Goal: Task Accomplishment & Management: Use online tool/utility

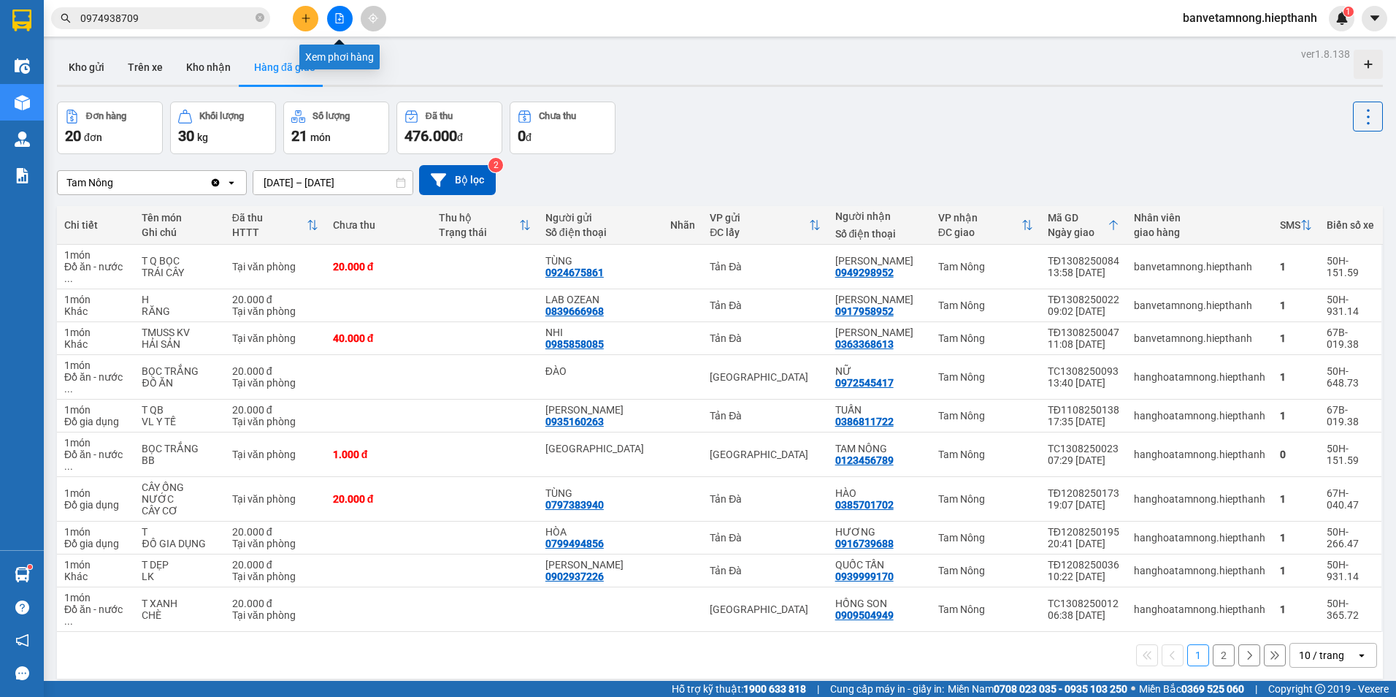
click at [335, 15] on icon "file-add" at bounding box center [339, 18] width 10 height 10
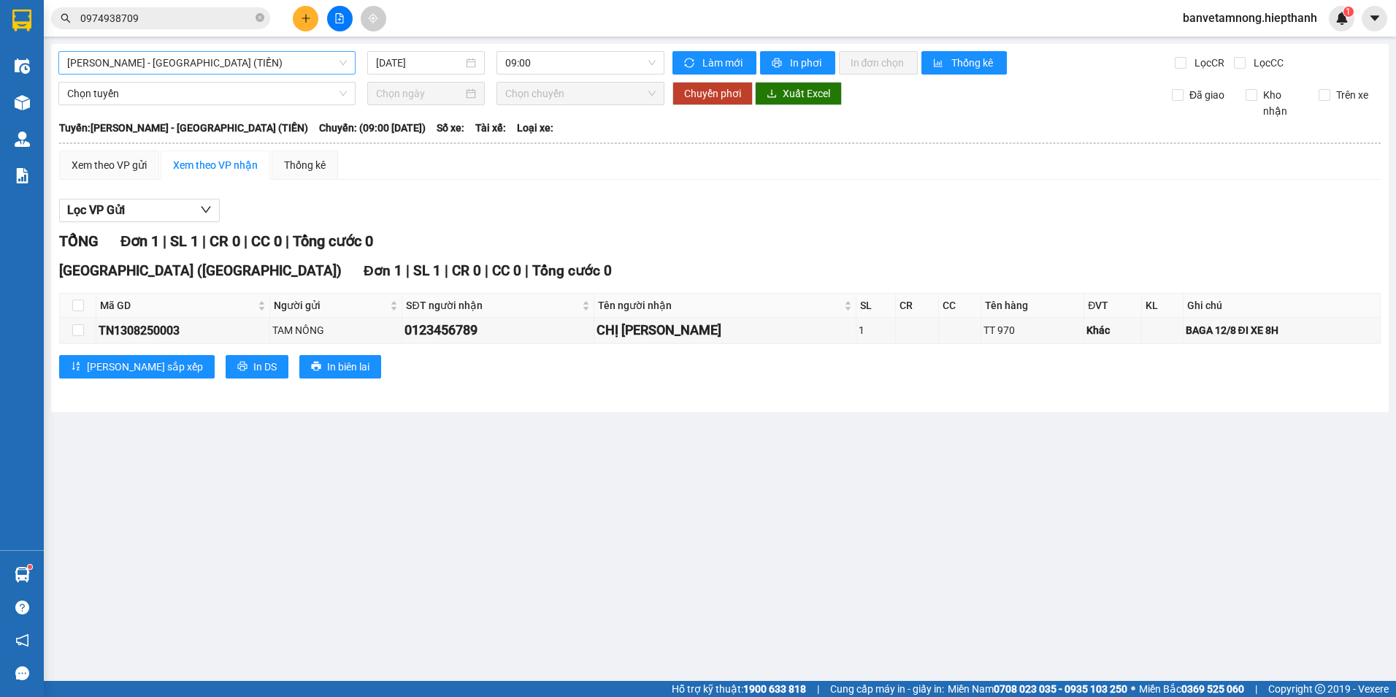
click at [154, 61] on span "[PERSON_NAME] - [GEOGRAPHIC_DATA] (TIỀN)" at bounding box center [207, 63] width 280 height 22
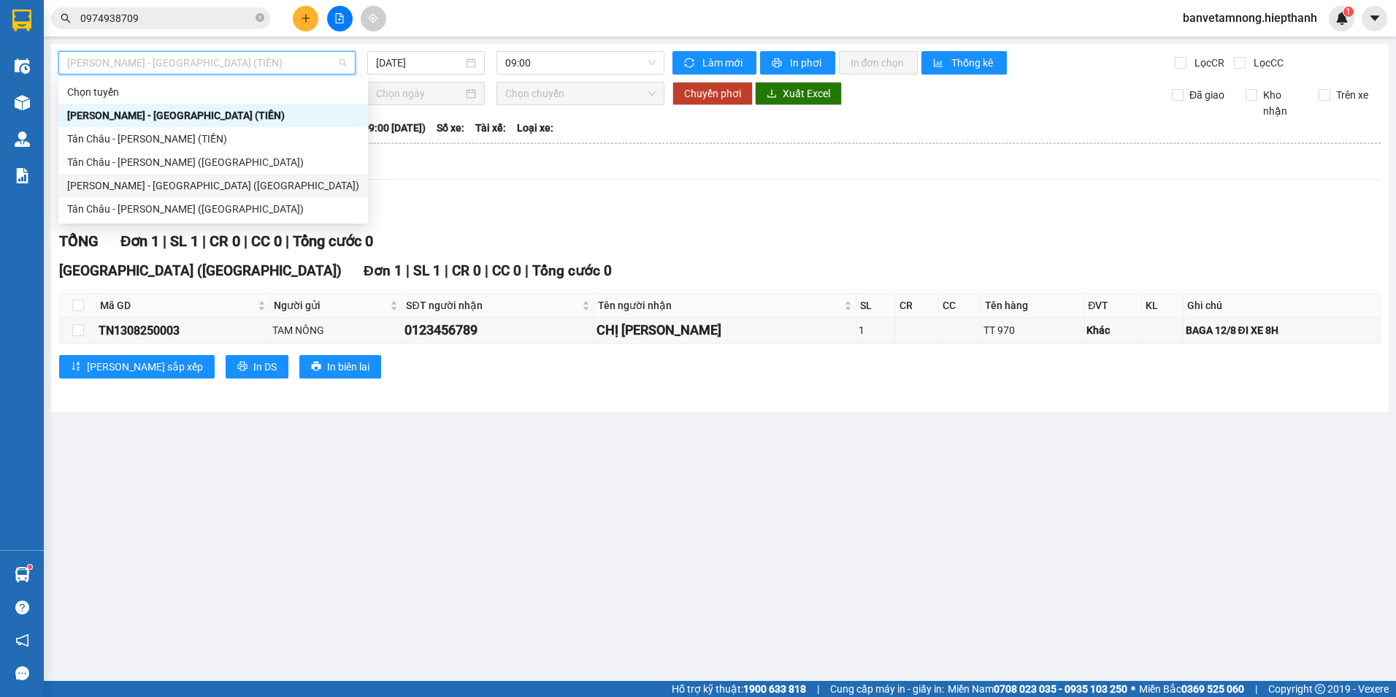
click at [147, 175] on div "[PERSON_NAME] - [GEOGRAPHIC_DATA] ([GEOGRAPHIC_DATA])" at bounding box center [213, 185] width 310 height 23
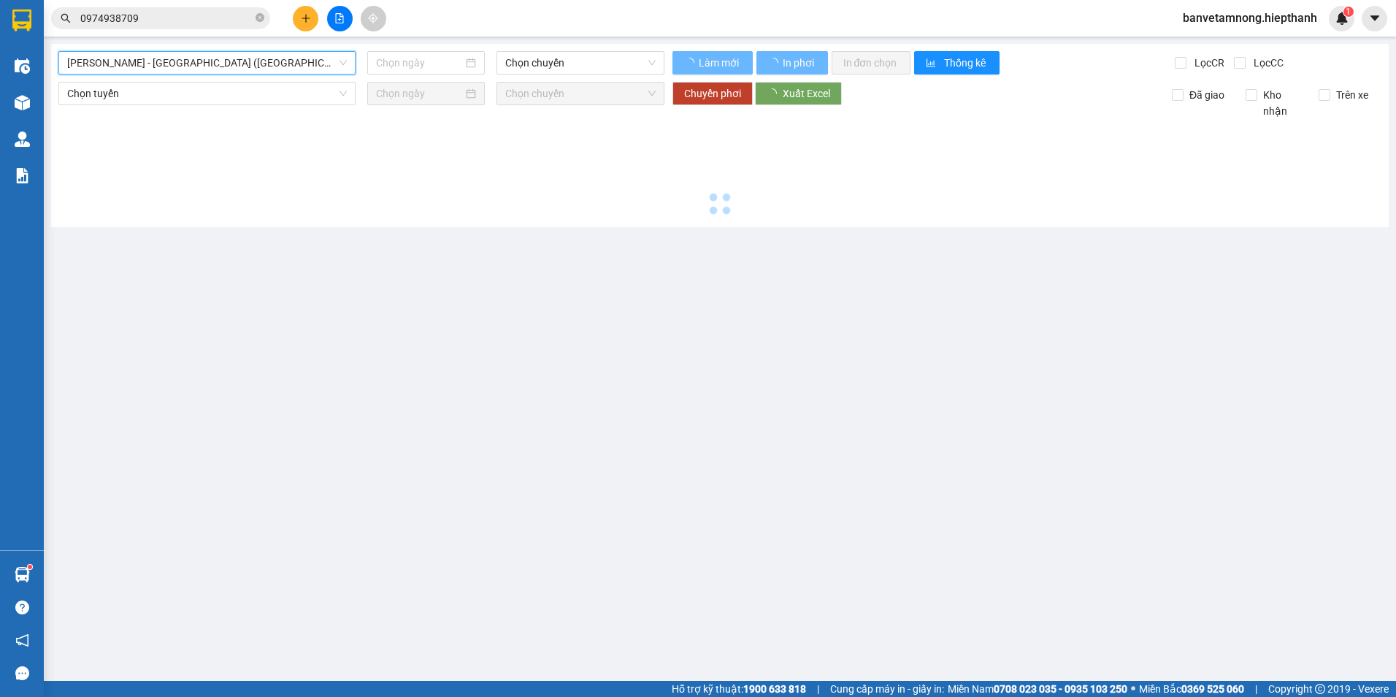
type input "[DATE]"
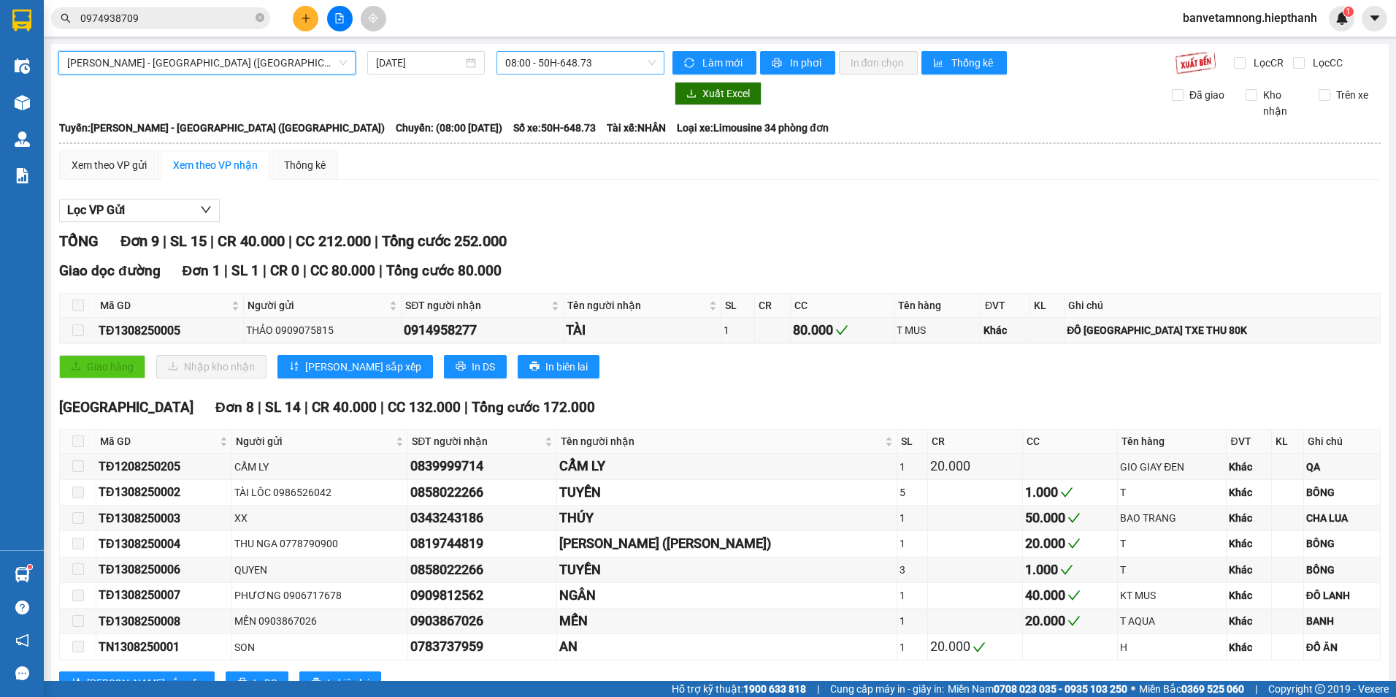
drag, startPoint x: 521, startPoint y: 64, endPoint x: 521, endPoint y: 72, distance: 8.8
click at [521, 64] on span "08:00 - 50H-648.73" at bounding box center [580, 63] width 151 height 22
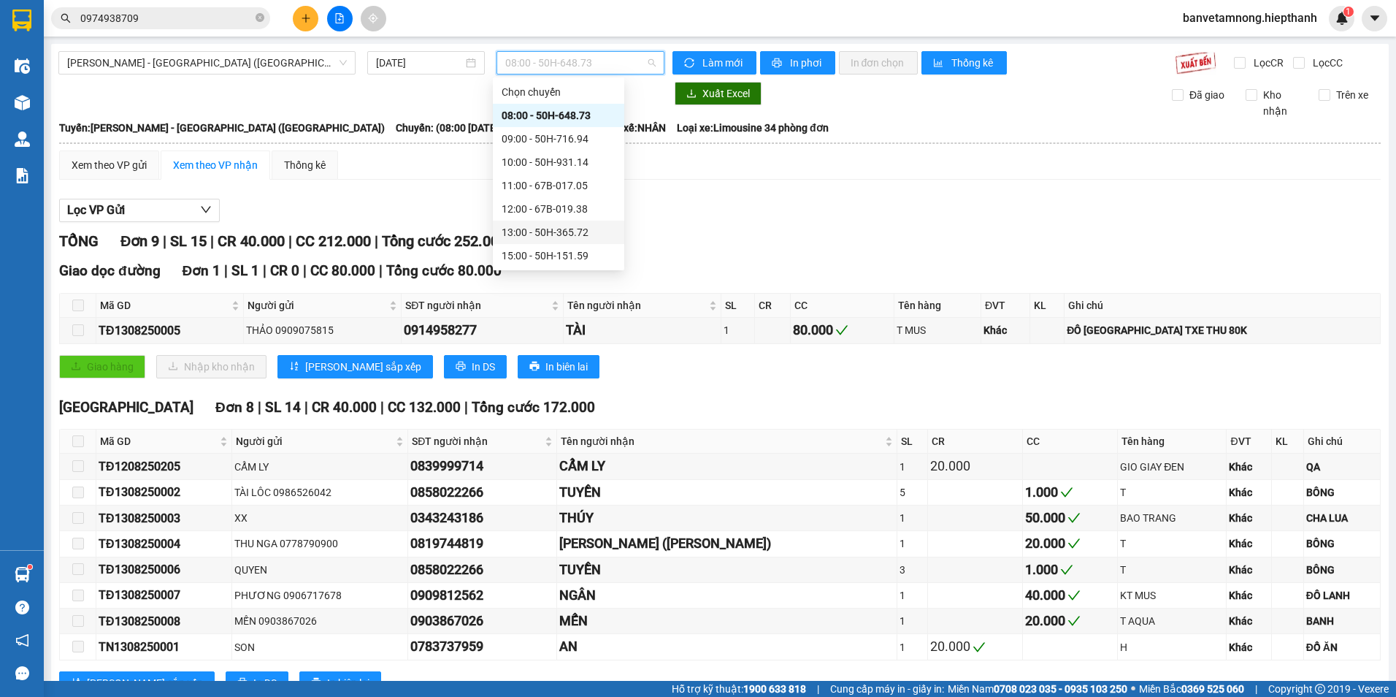
scroll to position [73, 0]
click at [527, 210] on div "17:00 - 67H-040.47" at bounding box center [559, 206] width 114 height 16
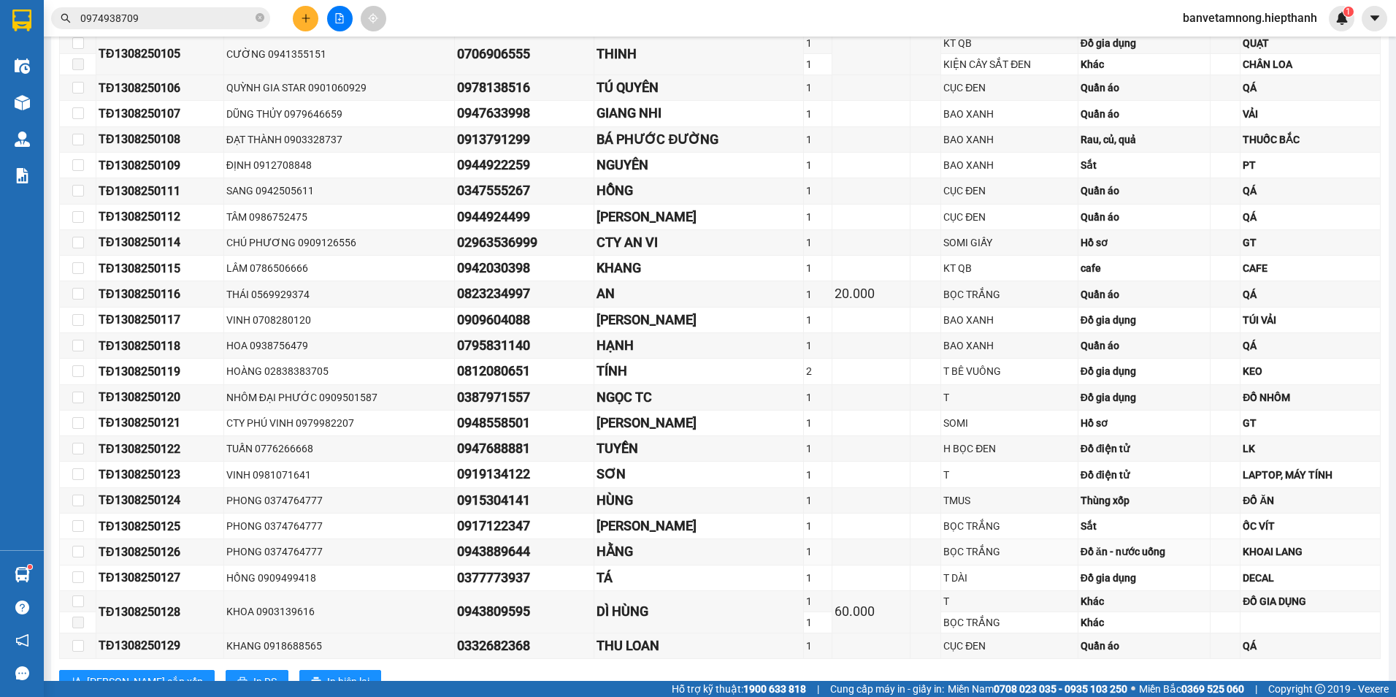
scroll to position [971, 0]
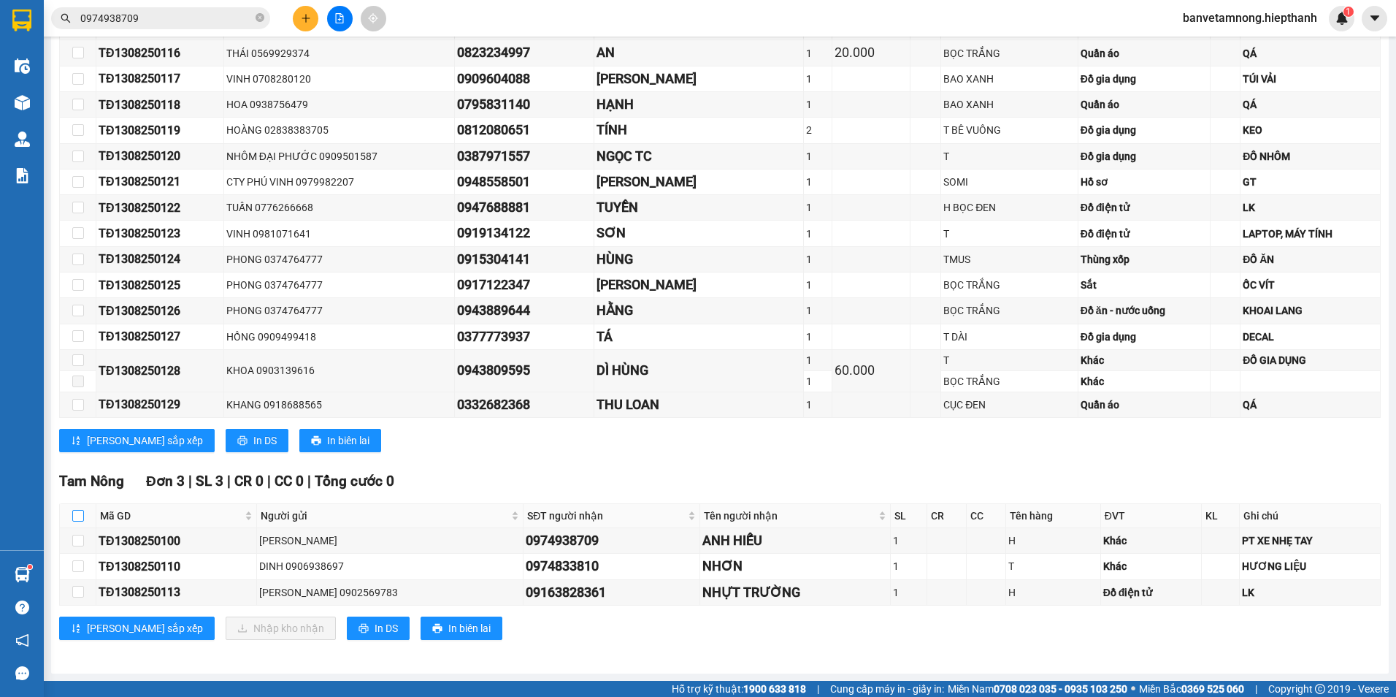
click at [80, 508] on label at bounding box center [78, 516] width 12 height 16
click at [80, 510] on input "checkbox" at bounding box center [78, 516] width 12 height 12
checkbox input "true"
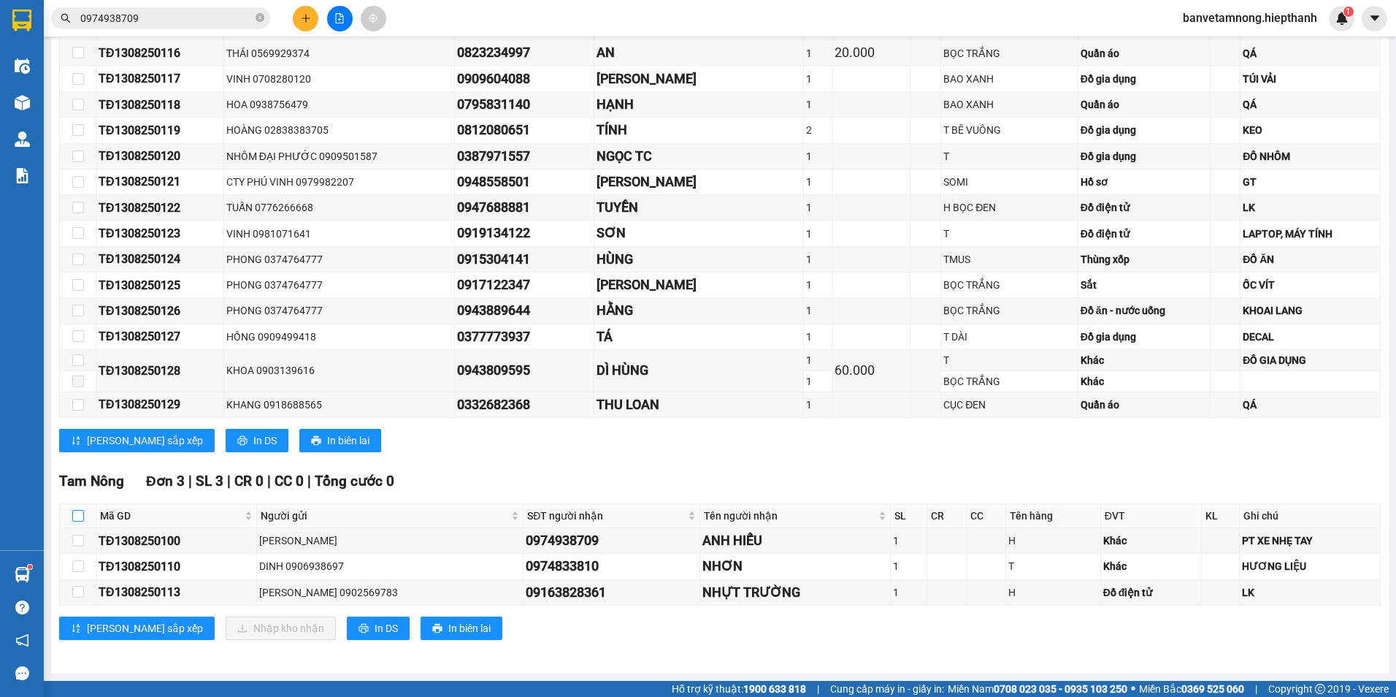
checkbox input "true"
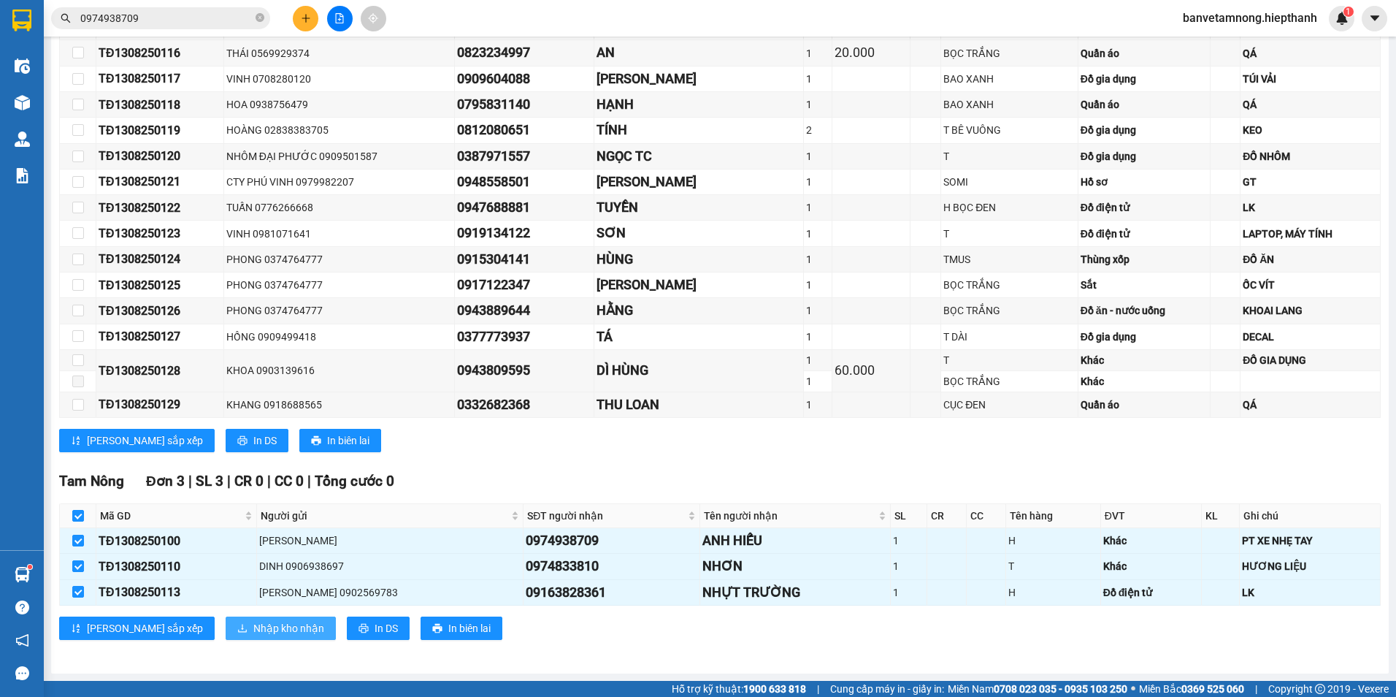
click at [253, 629] on span "Nhập kho nhận" at bounding box center [288, 628] width 71 height 16
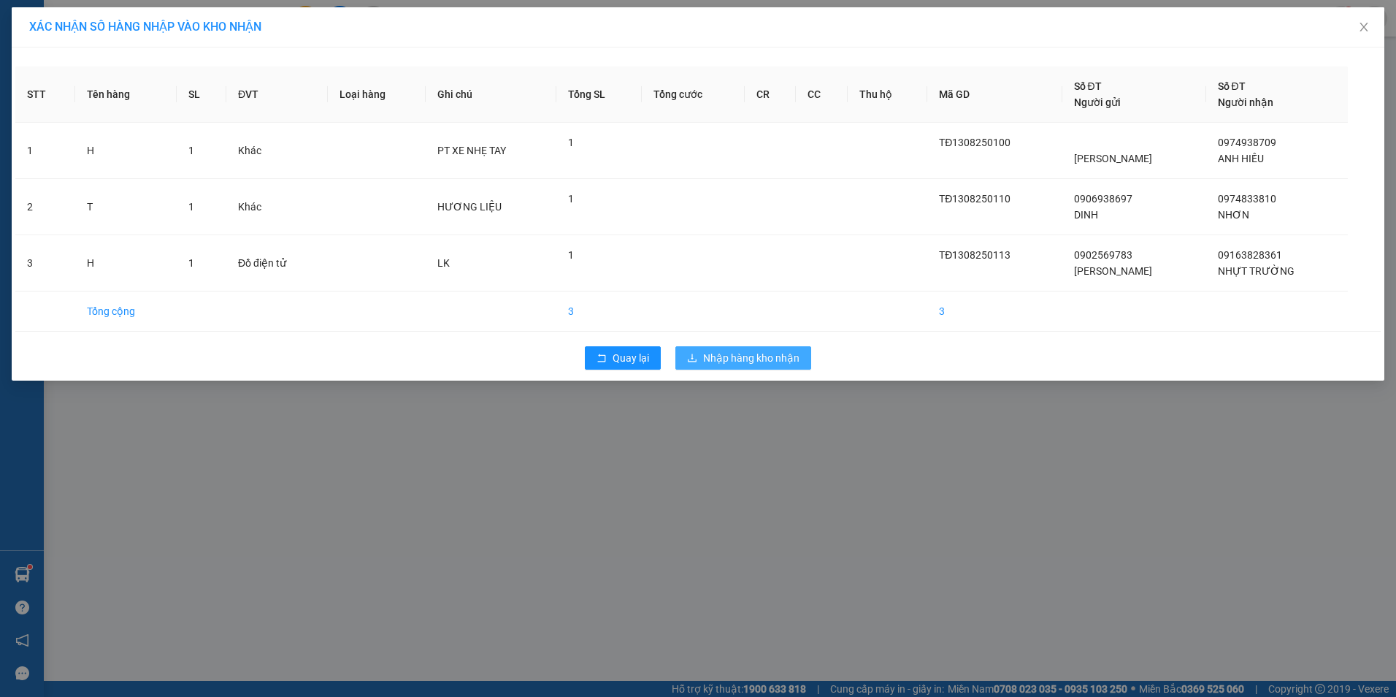
click at [716, 347] on button "Nhập hàng kho nhận" at bounding box center [744, 357] width 136 height 23
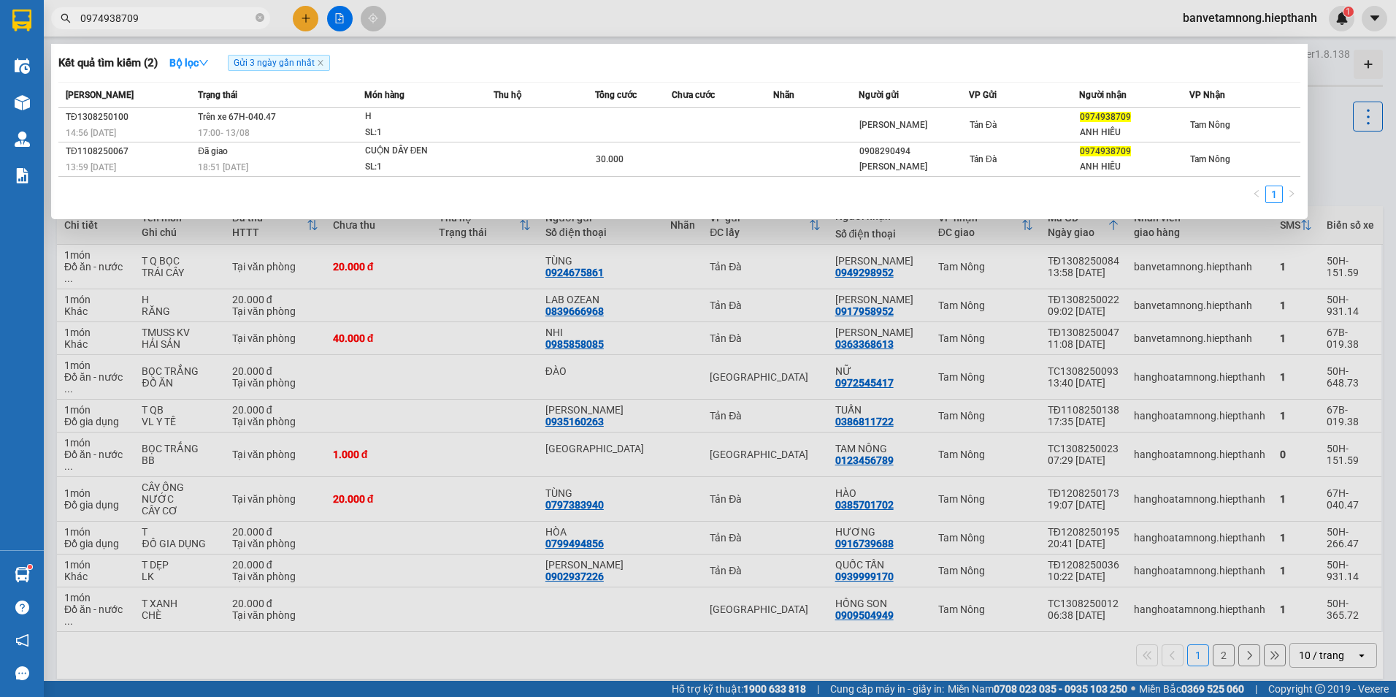
click at [230, 23] on input "0974938709" at bounding box center [166, 18] width 172 height 16
type input "0974938709"
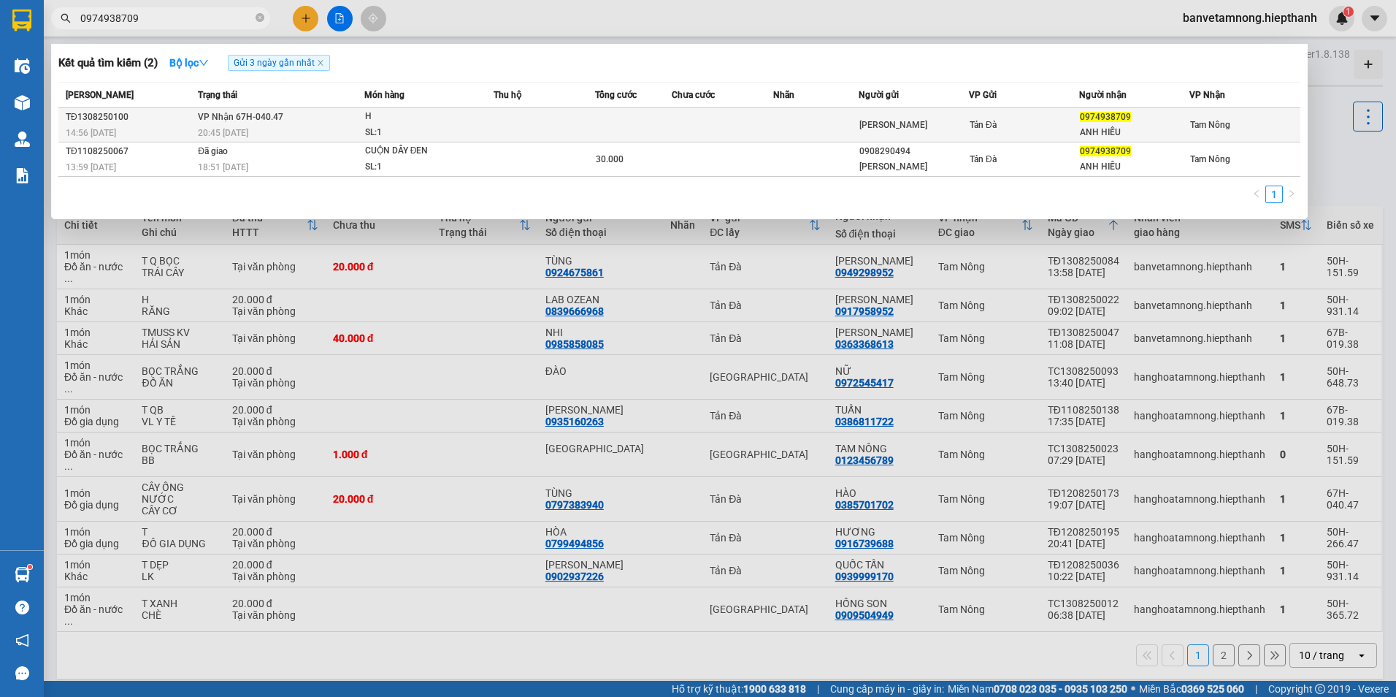
click at [406, 121] on div "H" at bounding box center [420, 117] width 110 height 16
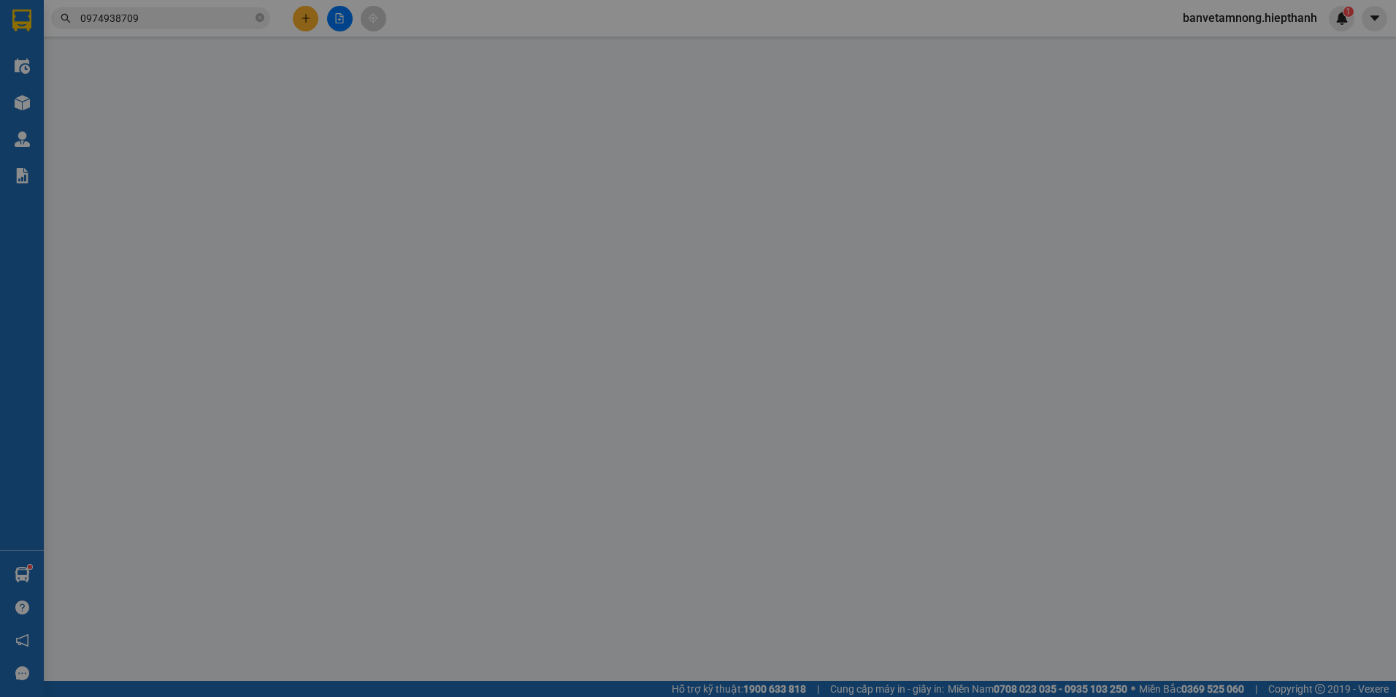
type input "[PERSON_NAME]"
type input "0974938709"
type input "ANH HIẾU"
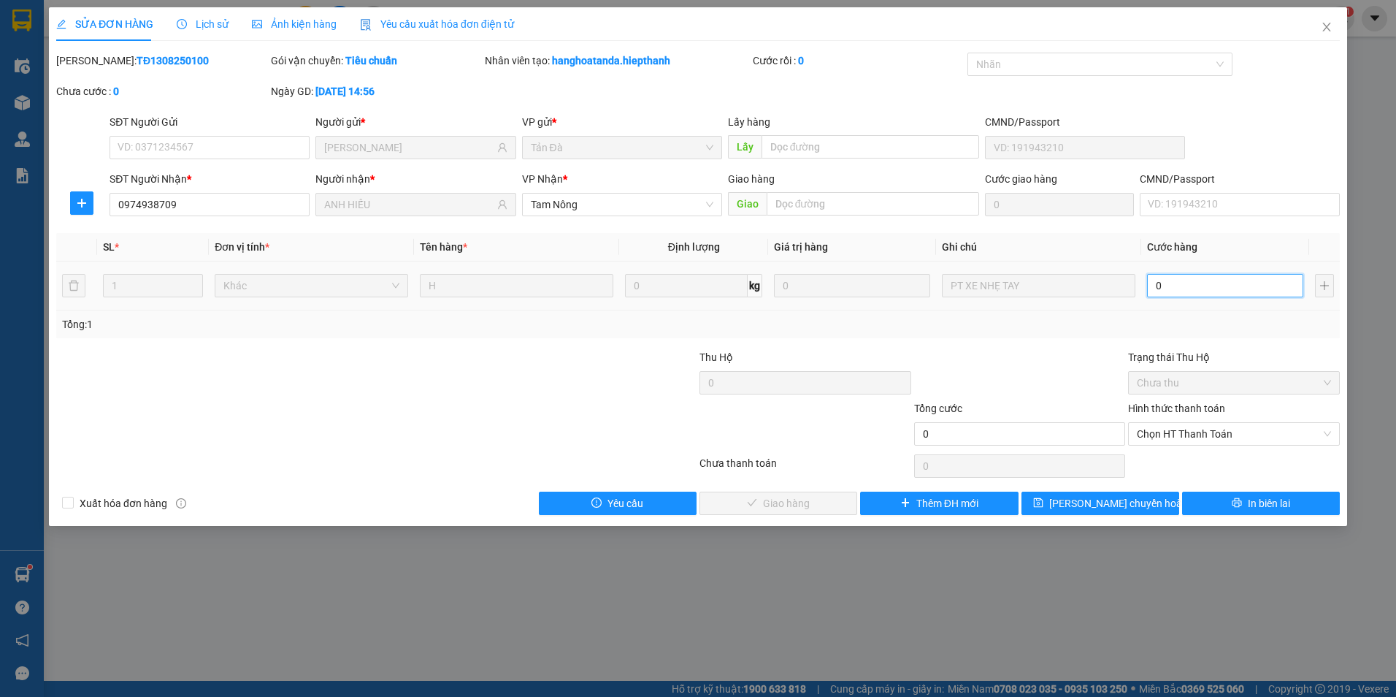
click at [1185, 280] on input "0" at bounding box center [1225, 285] width 156 height 23
type input "1"
click at [1187, 437] on span "Chọn HT Thanh Toán" at bounding box center [1234, 434] width 194 height 22
type input "1"
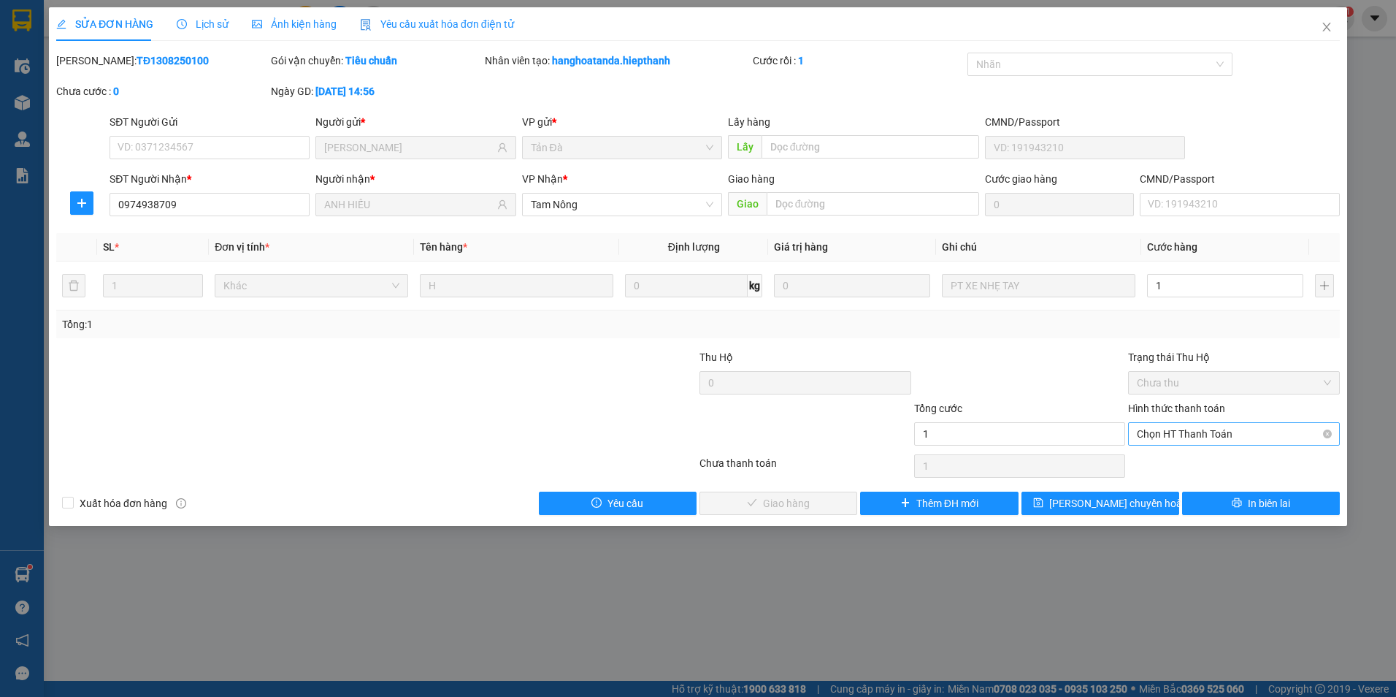
type input "1.000"
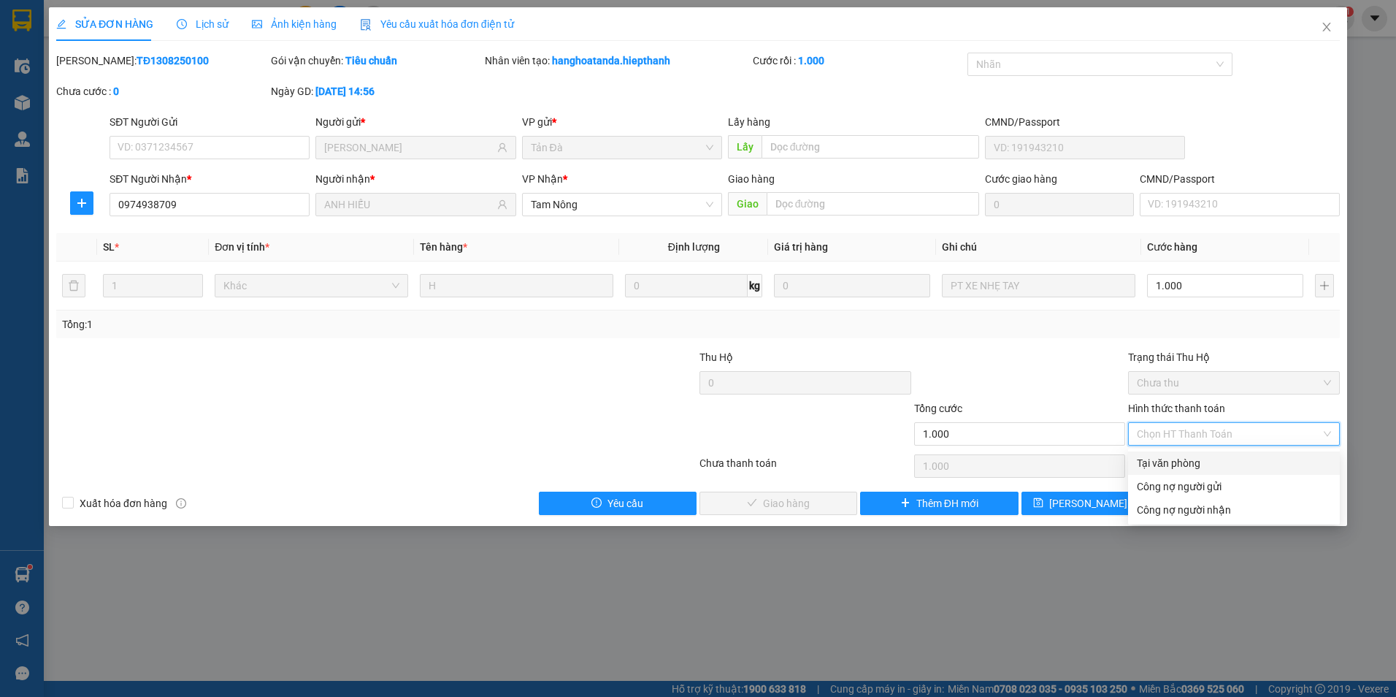
click at [1179, 456] on div "Tại văn phòng" at bounding box center [1234, 463] width 194 height 16
type input "0"
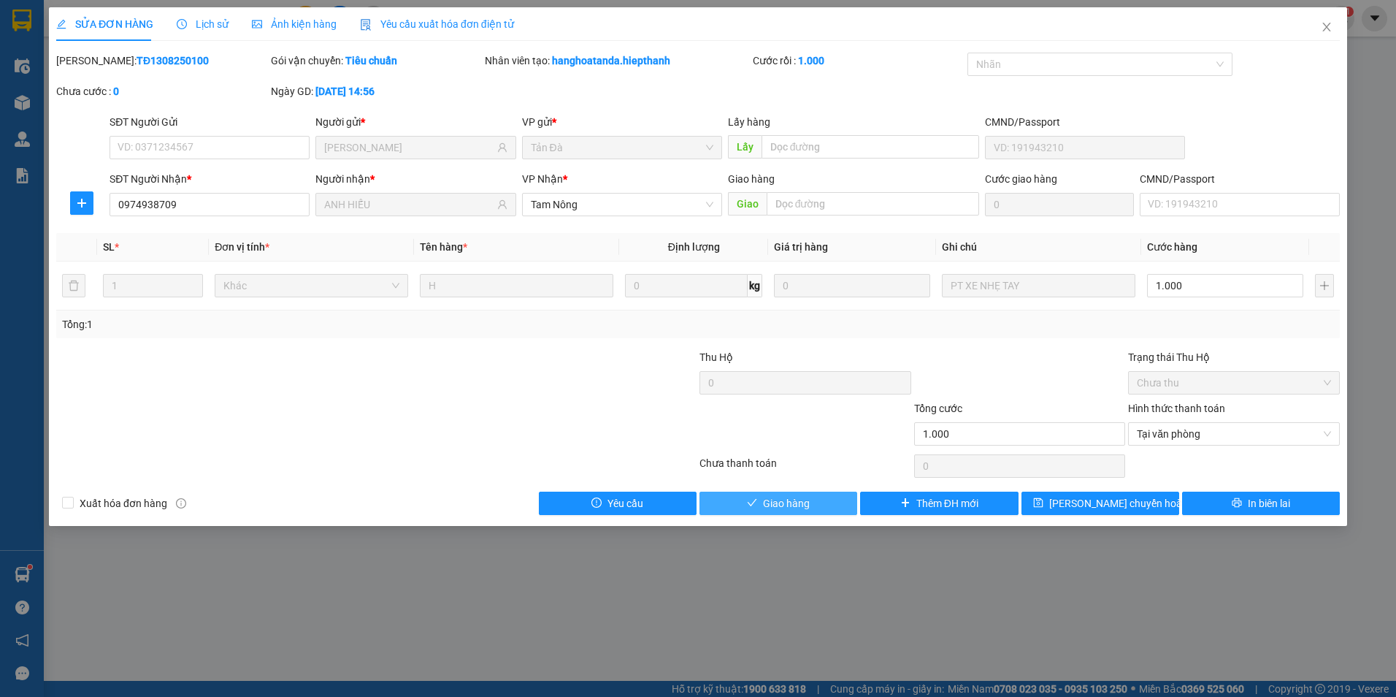
click at [817, 504] on button "Giao hàng" at bounding box center [779, 502] width 158 height 23
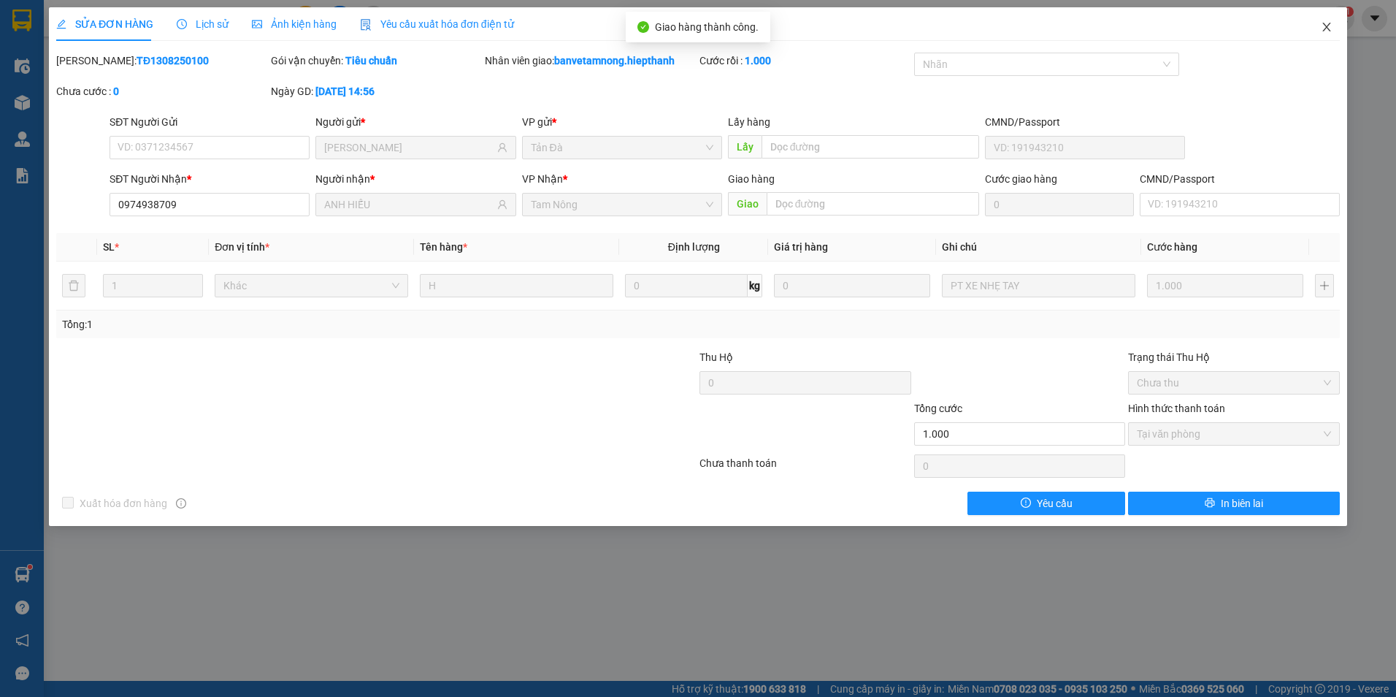
click at [1328, 24] on icon "close" at bounding box center [1327, 27] width 12 height 12
